Goal: Information Seeking & Learning: Learn about a topic

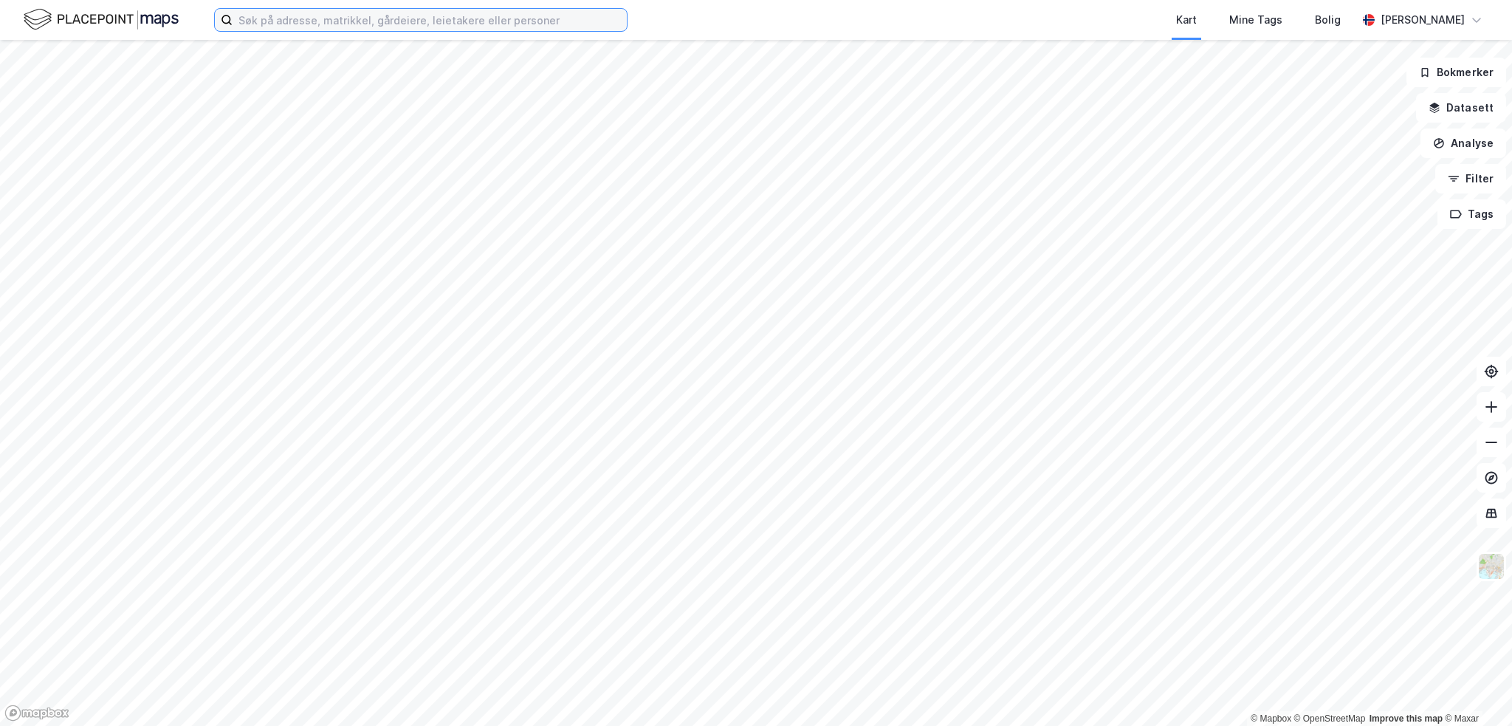
click at [361, 21] on input at bounding box center [430, 20] width 394 height 22
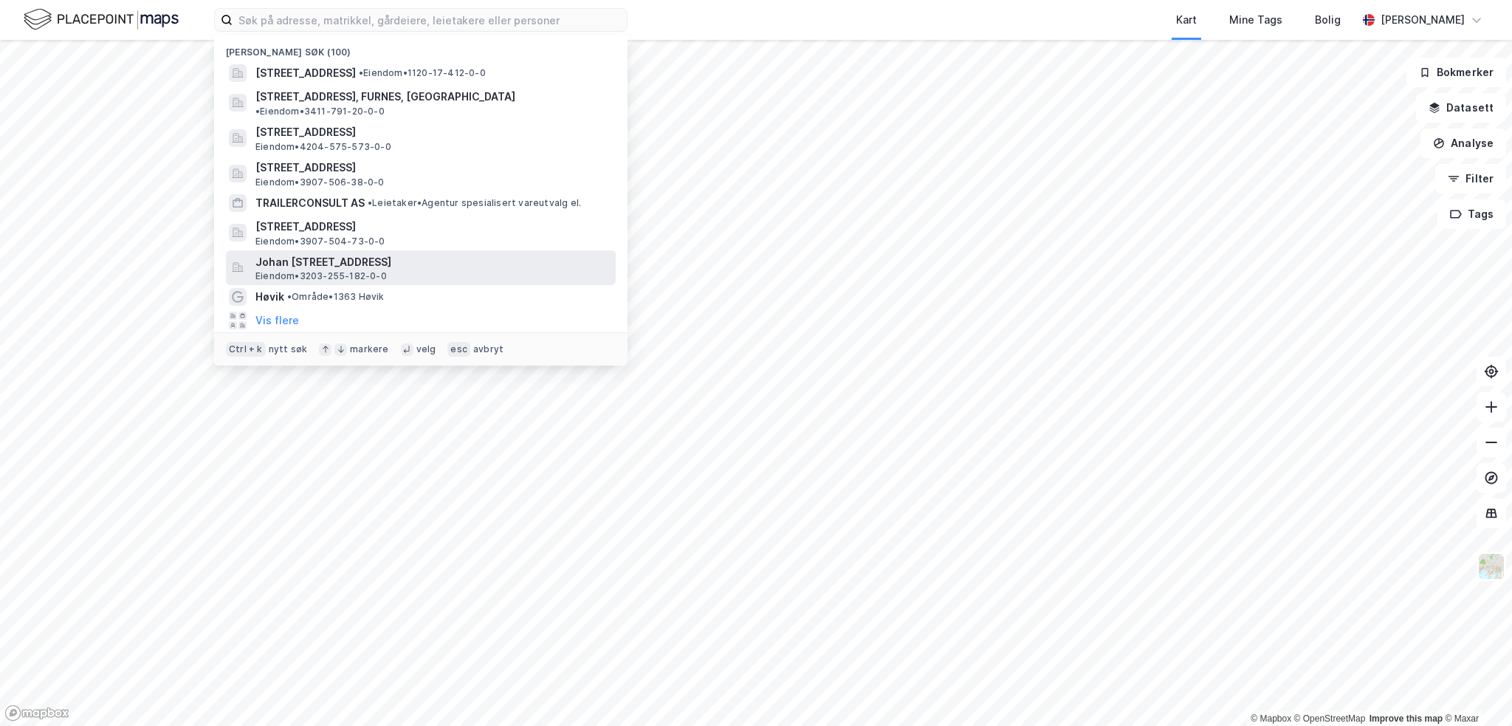
click at [482, 253] on span "Johan Follestads vei 24, 3474, ÅROS, ASKER" at bounding box center [432, 262] width 354 height 18
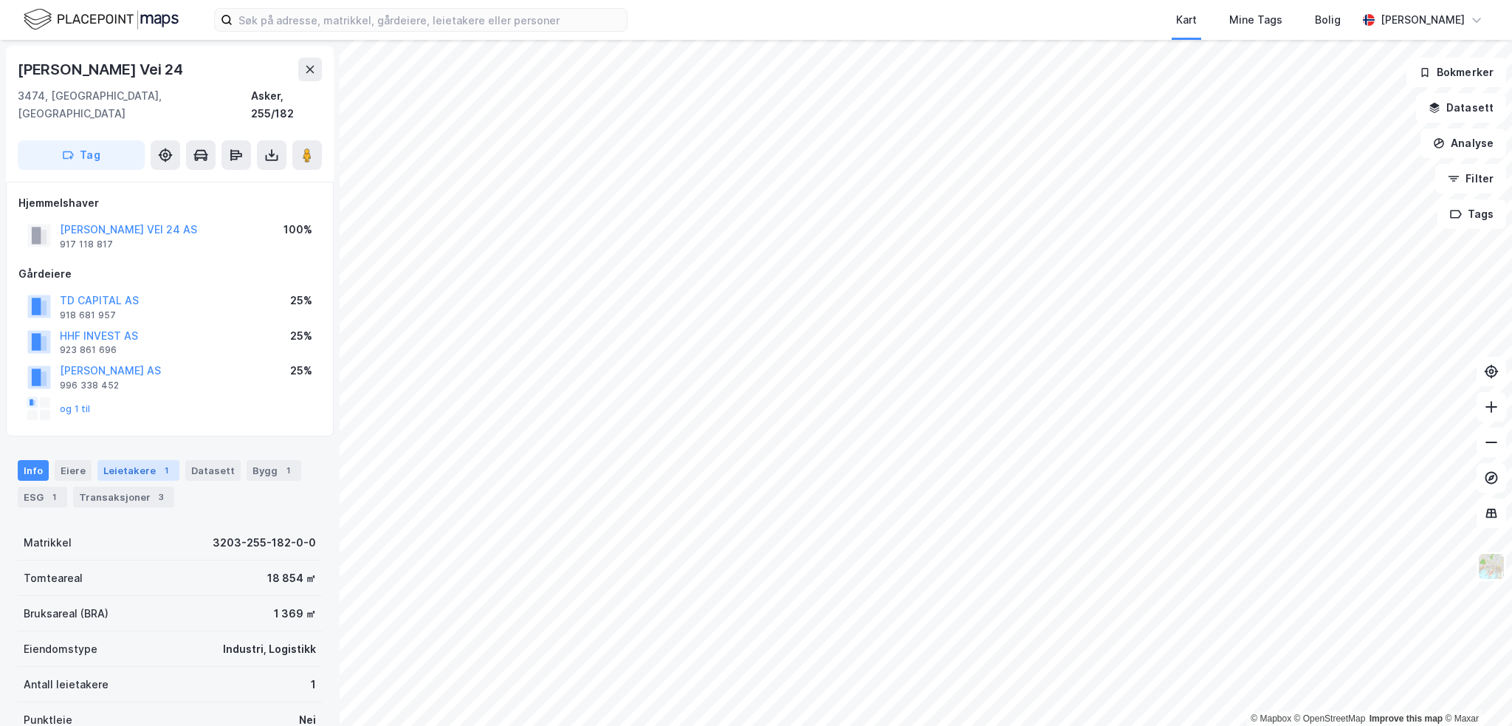
click at [123, 460] on div "Leietakere 1" at bounding box center [138, 470] width 82 height 21
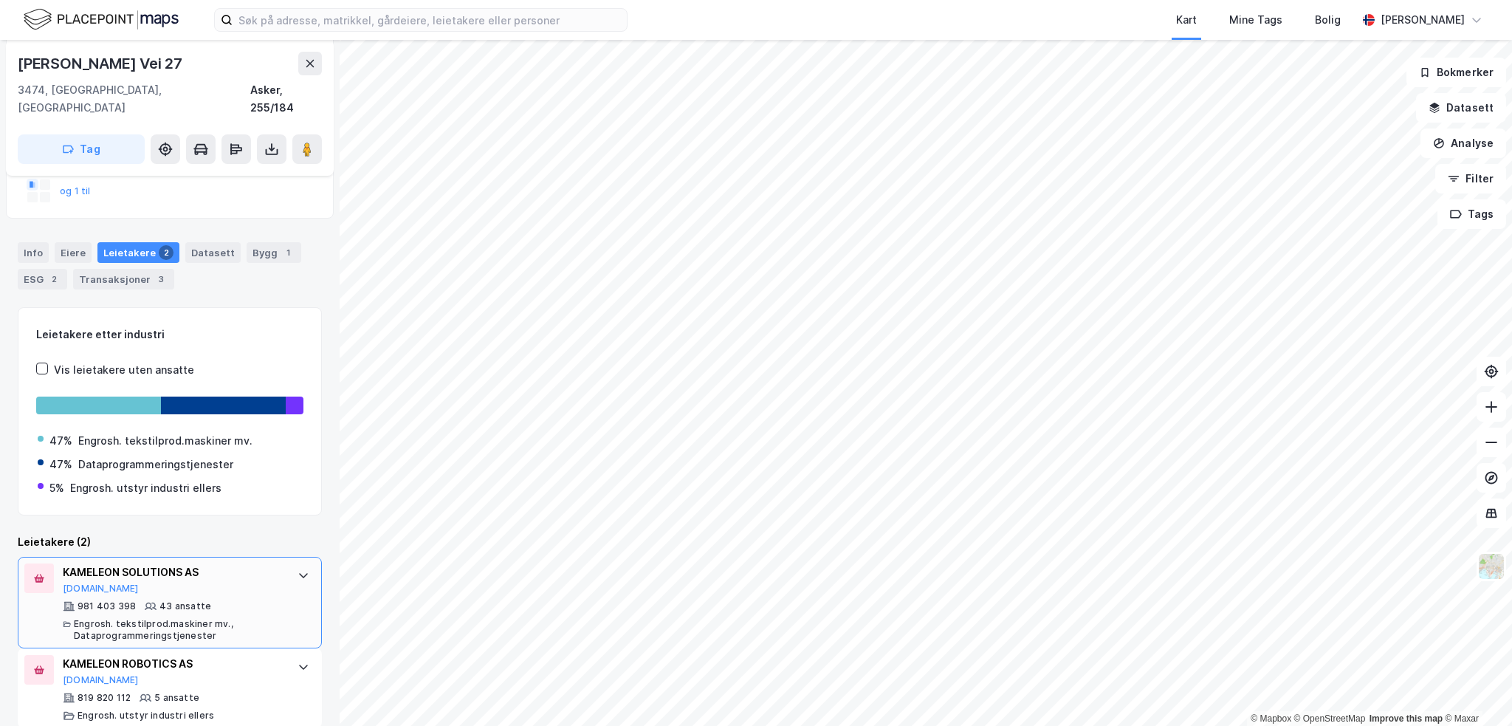
scroll to position [219, 0]
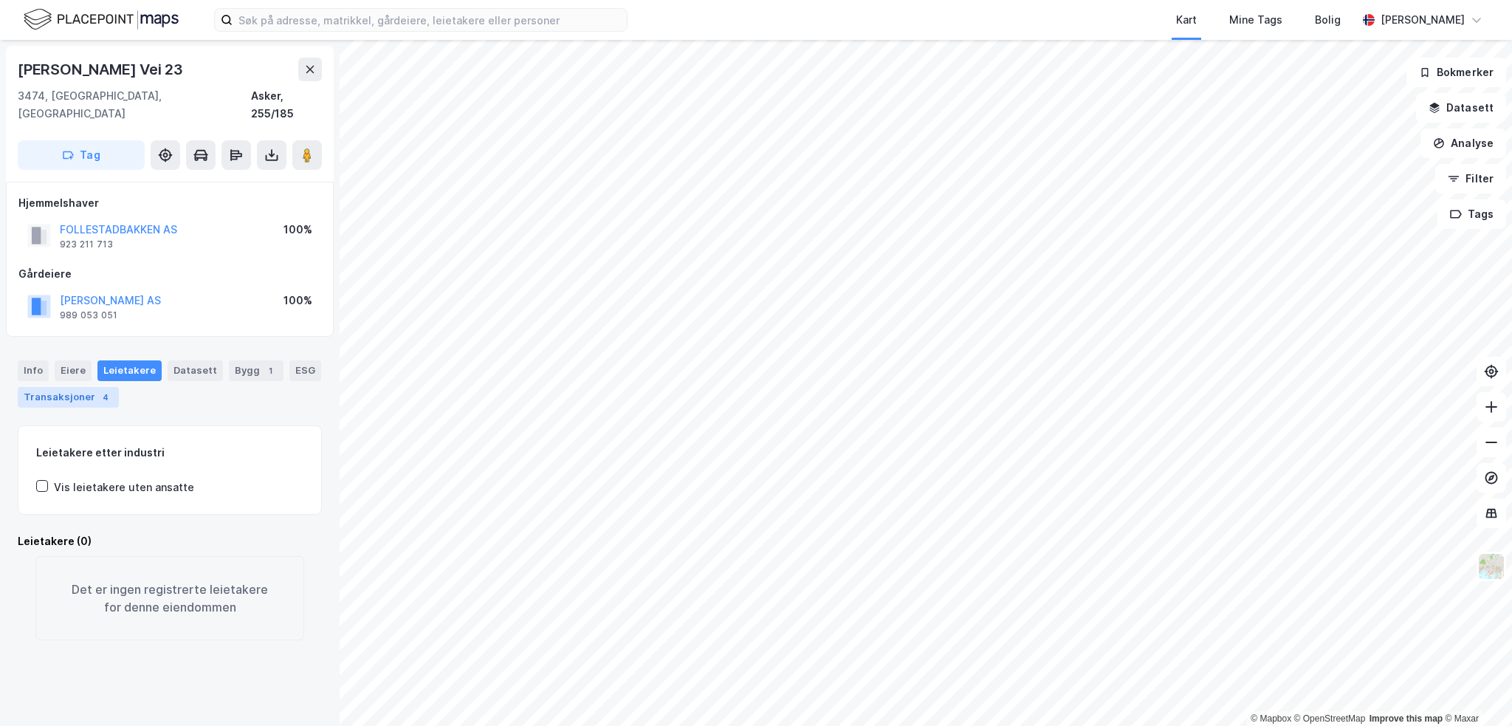
click at [89, 387] on div "Transaksjoner 4" at bounding box center [68, 397] width 101 height 21
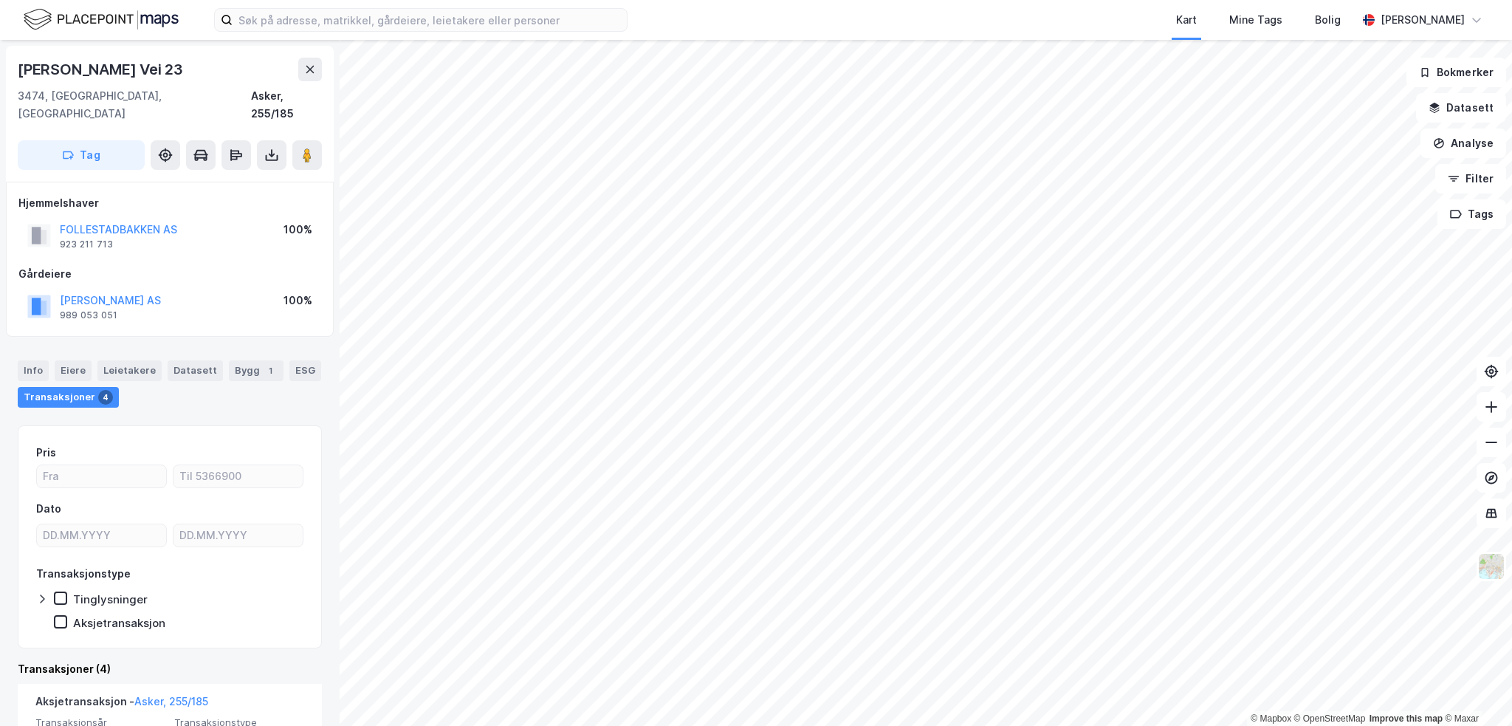
click at [134, 221] on div "FOLLESTADBAKKEN AS" at bounding box center [118, 230] width 117 height 18
click at [0, 0] on button "FOLLESTADBAKKEN AS" at bounding box center [0, 0] width 0 height 0
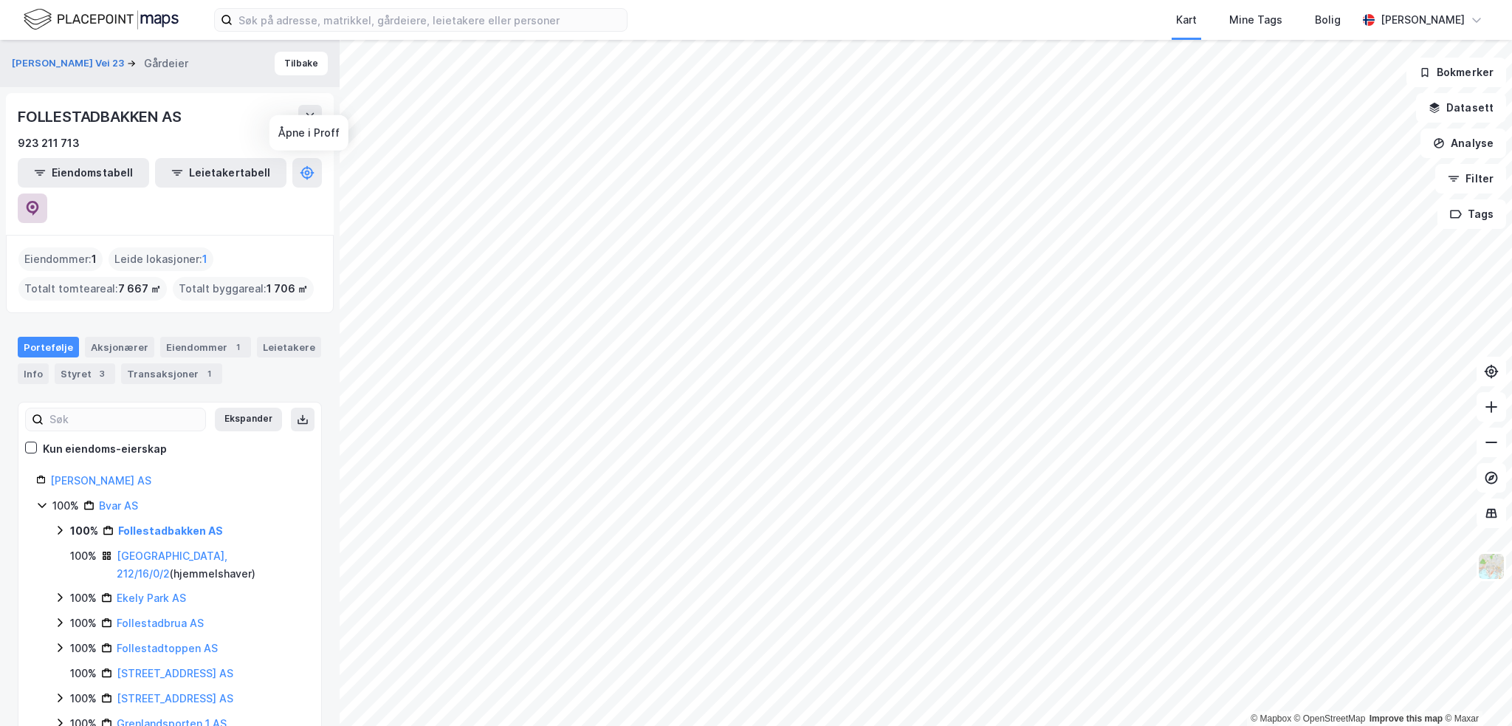
click at [40, 201] on icon at bounding box center [32, 208] width 15 height 15
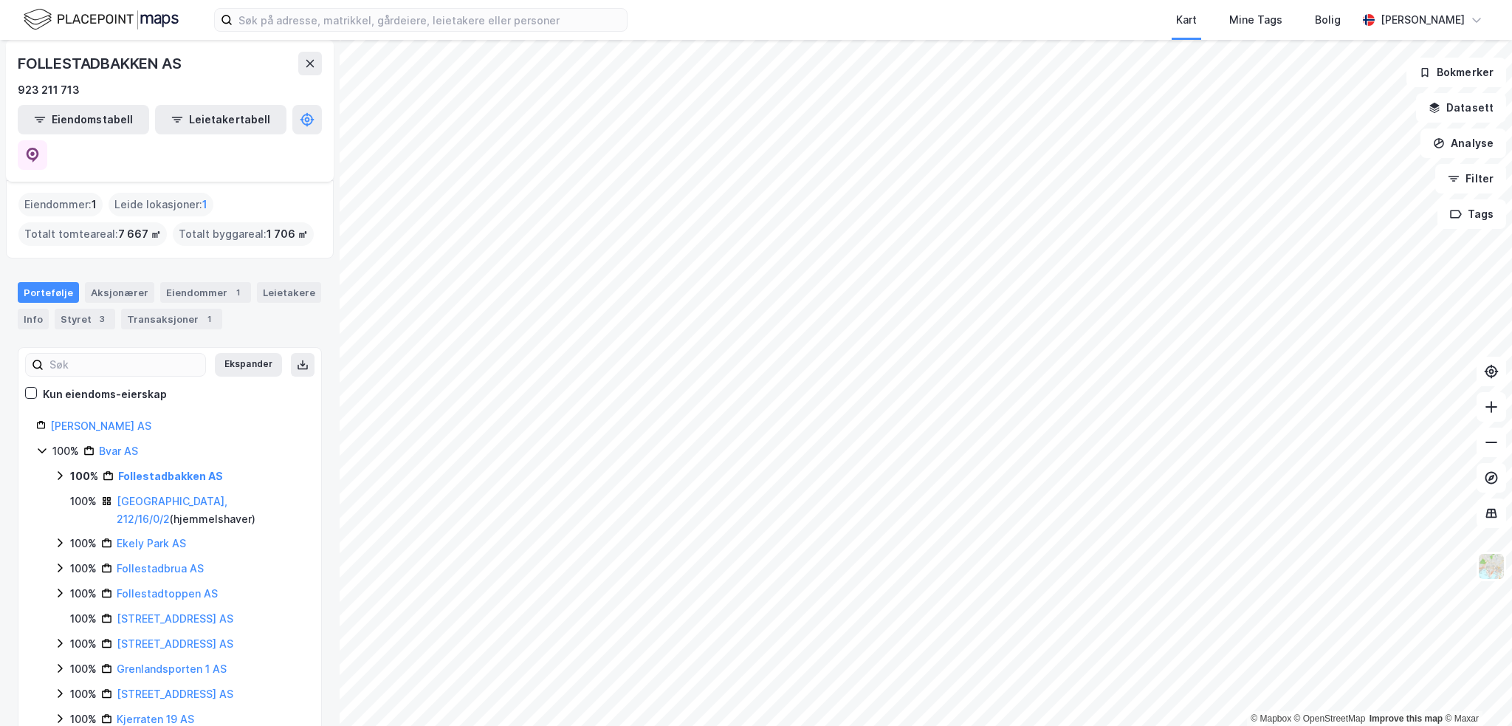
scroll to position [74, 0]
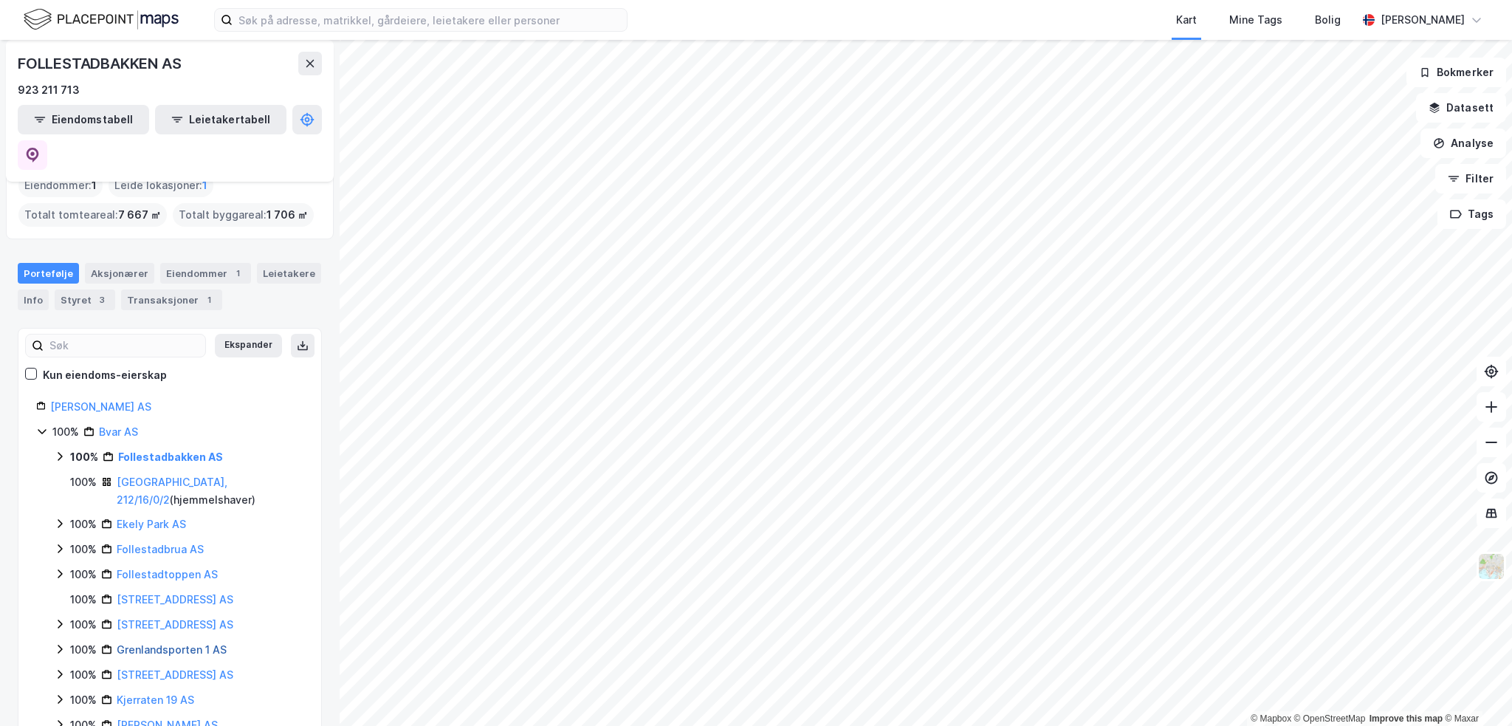
click at [170, 643] on link "Grenlandsporten 1 AS" at bounding box center [172, 649] width 110 height 13
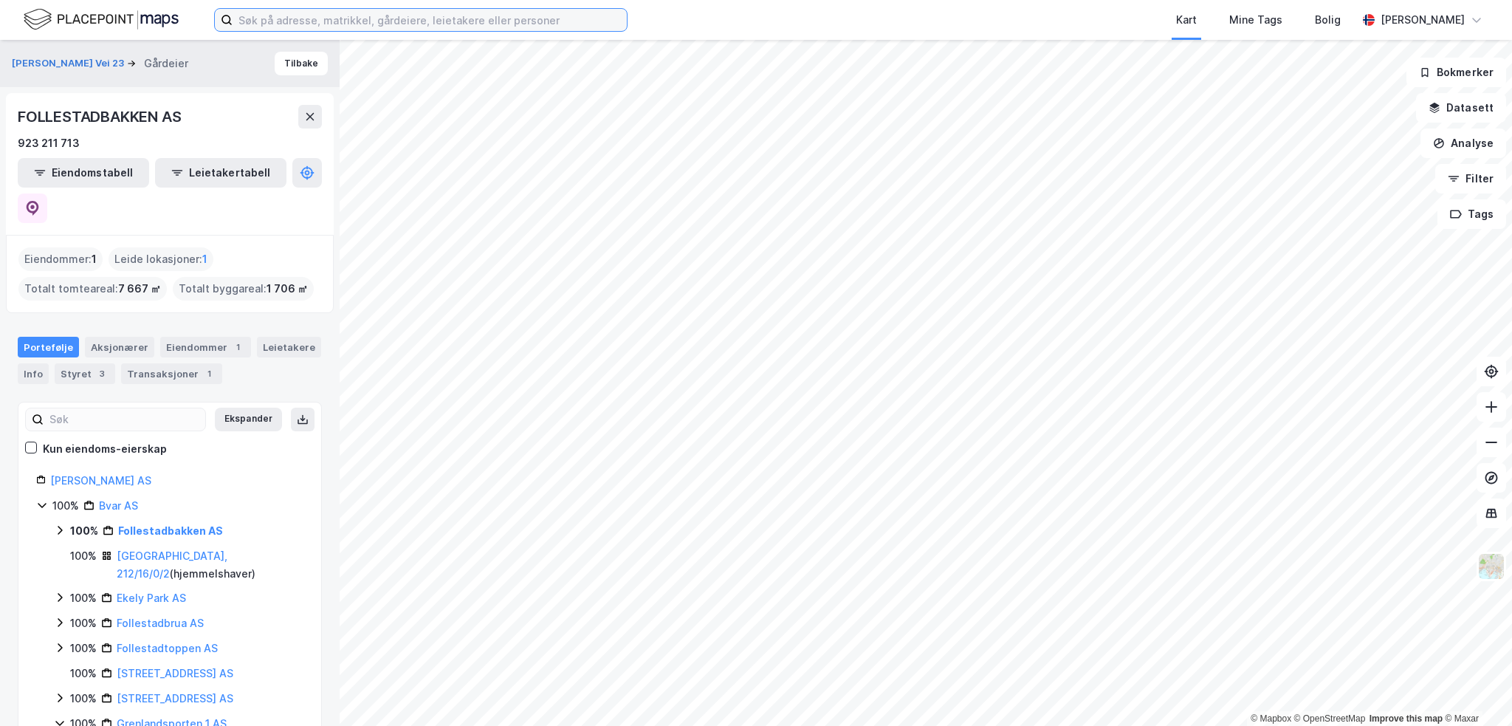
click at [470, 14] on input at bounding box center [430, 20] width 394 height 22
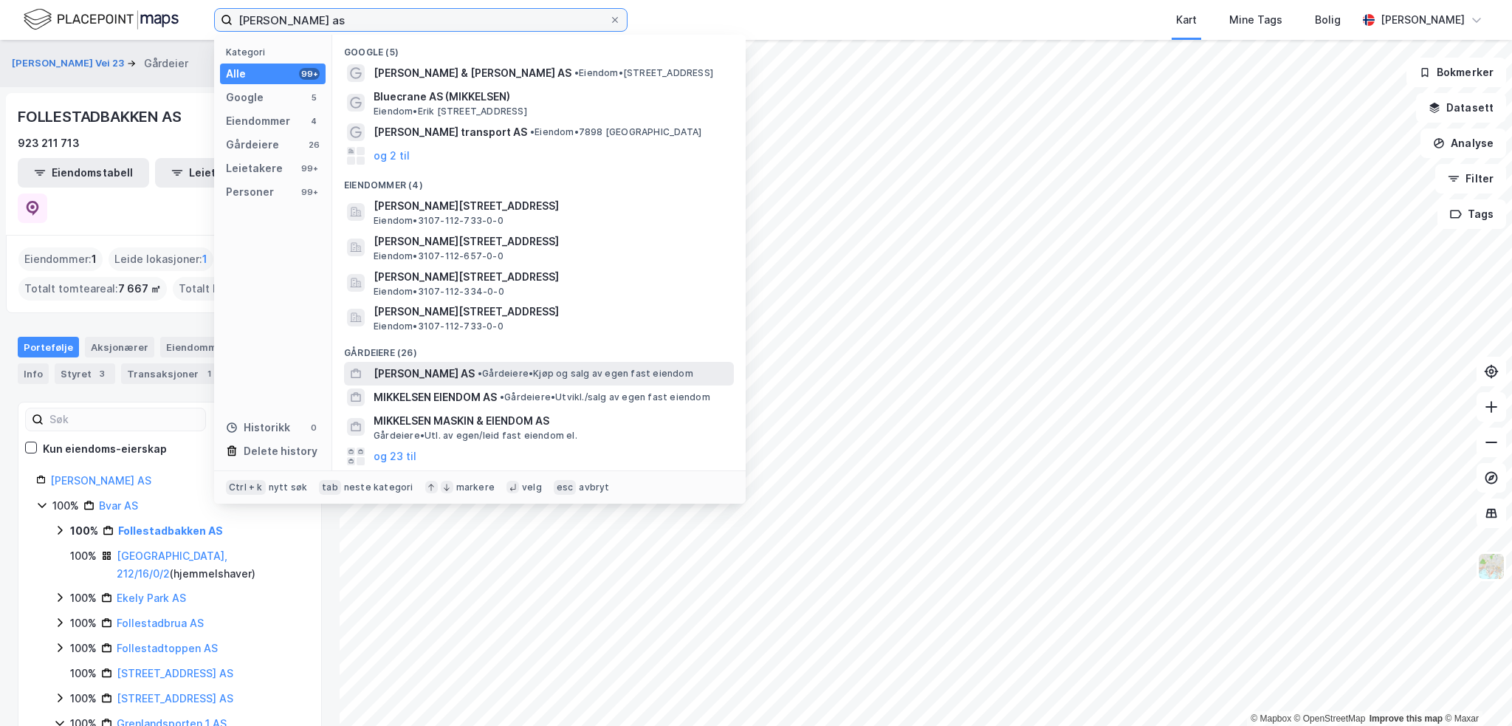
type input "mikkelsen as"
click at [502, 371] on span "• Gårdeiere • Kjøp og salg av egen fast eiendom" at bounding box center [586, 374] width 216 height 12
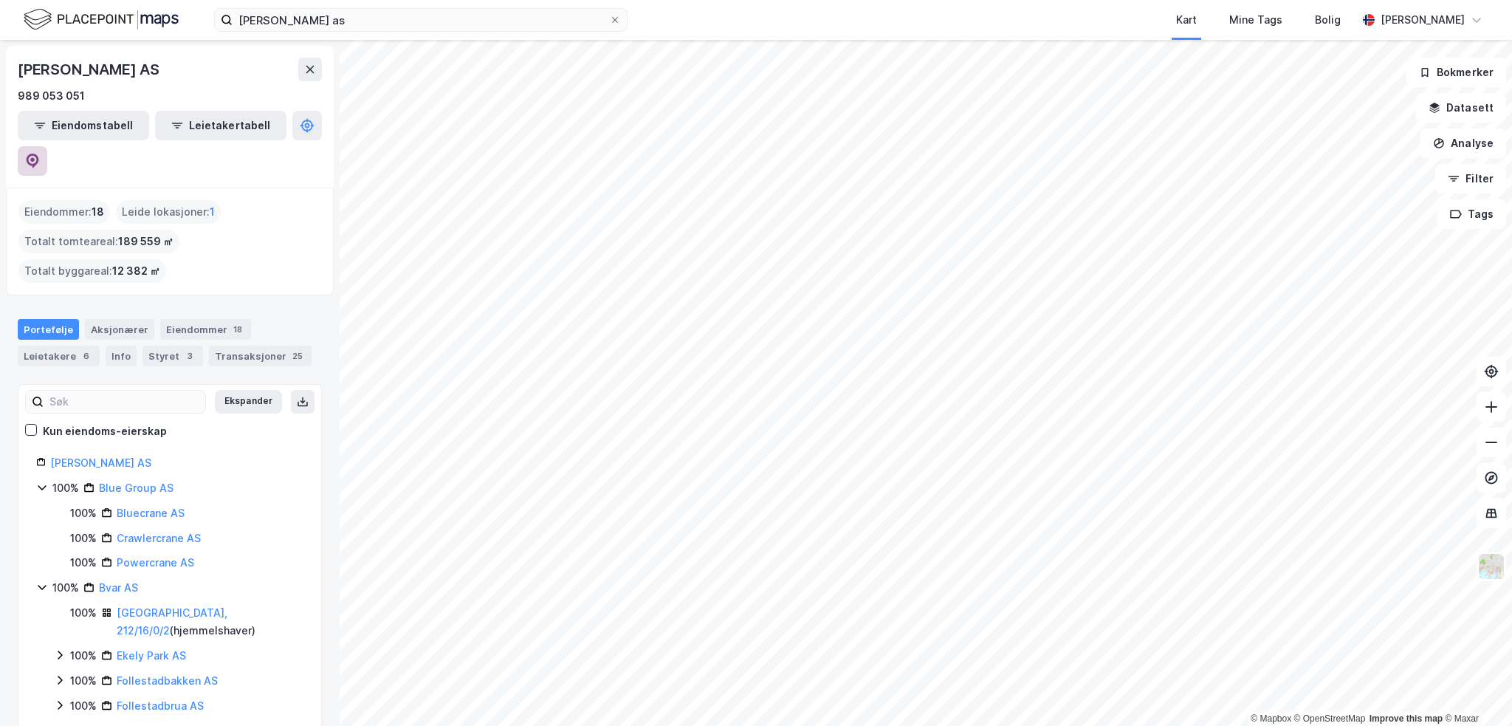
click at [40, 154] on icon at bounding box center [32, 161] width 15 height 15
